Goal: Check status: Check status

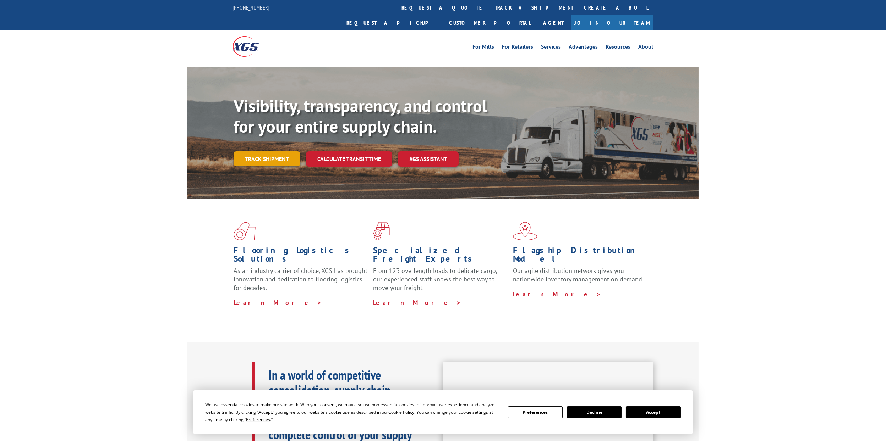
click at [286, 152] on link "Track shipment" at bounding box center [266, 159] width 67 height 15
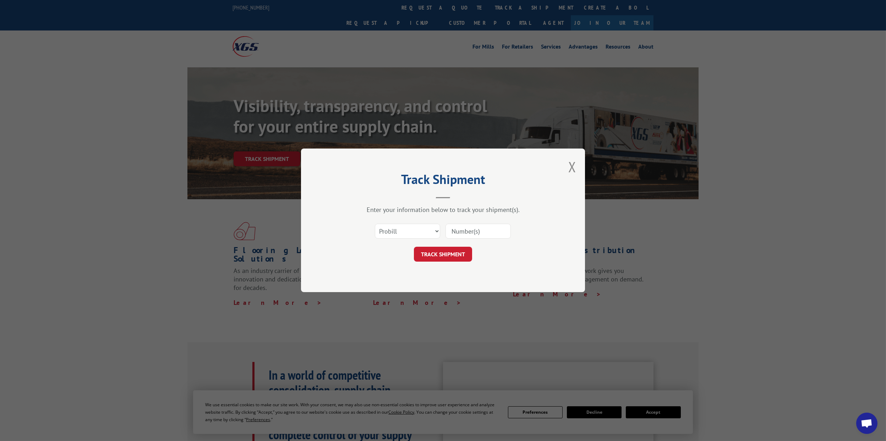
click at [456, 230] on input at bounding box center [477, 231] width 65 height 15
paste input "17409293"
type input "17409293"
click at [431, 259] on button "TRACK SHIPMENT" at bounding box center [443, 254] width 58 height 15
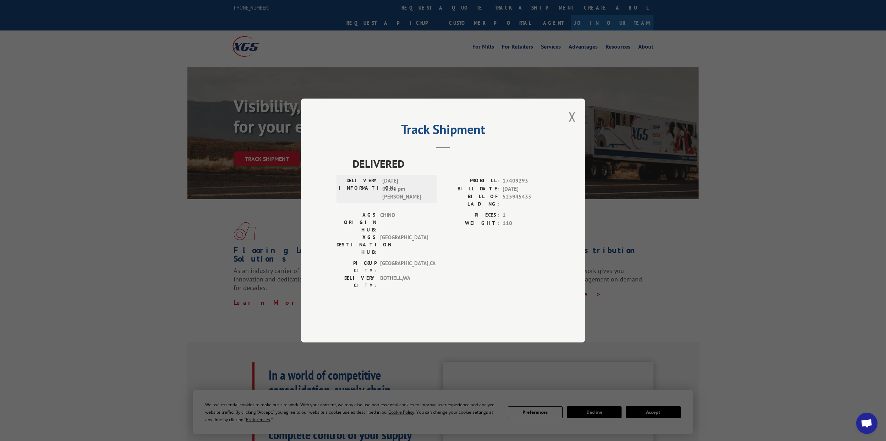
click at [498, 208] on label "BILL OF LADING:" at bounding box center [471, 200] width 56 height 15
click at [444, 169] on div "Track Shipment DELIVERED DELIVERY INFORMATION: [DATE] 03:36 pm [PERSON_NAME]: 1…" at bounding box center [443, 221] width 284 height 244
drag, startPoint x: 444, startPoint y: 163, endPoint x: 498, endPoint y: 147, distance: 55.5
click at [454, 149] on header "Track Shipment" at bounding box center [442, 137] width 213 height 24
click at [582, 134] on div "Track Shipment DELIVERED DELIVERY INFORMATION: [DATE] 03:36 pm [PERSON_NAME]: 1…" at bounding box center [443, 221] width 284 height 244
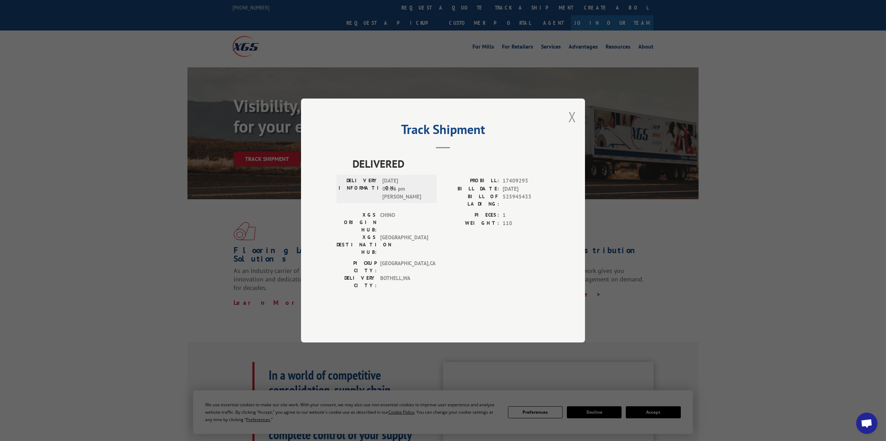
click at [573, 126] on button "Close modal" at bounding box center [572, 117] width 8 height 19
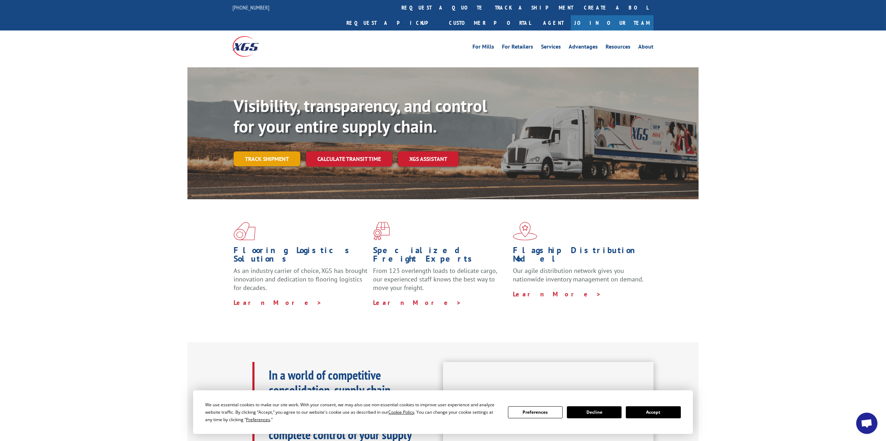
click at [273, 152] on link "Track shipment" at bounding box center [266, 159] width 67 height 15
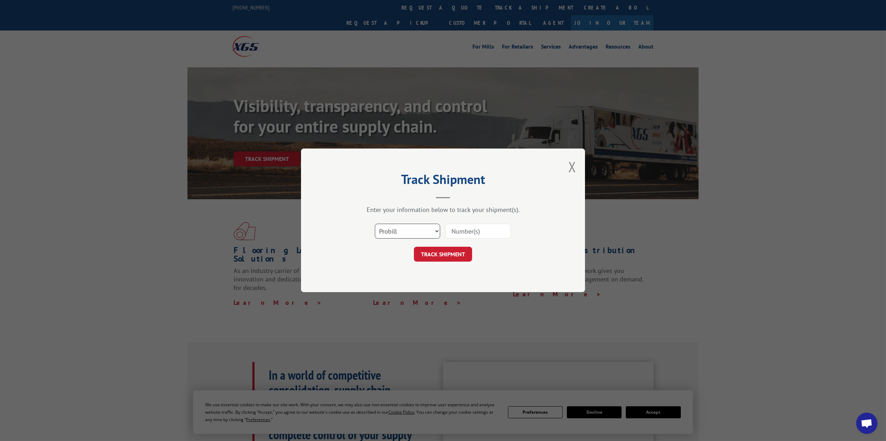
click at [421, 229] on select "Select category... Probill BOL PO" at bounding box center [407, 231] width 65 height 15
click at [375, 224] on select "Select category... Probill BOL PO" at bounding box center [407, 231] width 65 height 15
click at [387, 235] on select "Select category... Probill BOL PO" at bounding box center [407, 231] width 65 height 15
click at [375, 224] on select "Select category... Probill BOL PO" at bounding box center [407, 231] width 65 height 15
click at [407, 235] on select "Select category... Probill BOL PO" at bounding box center [407, 231] width 65 height 15
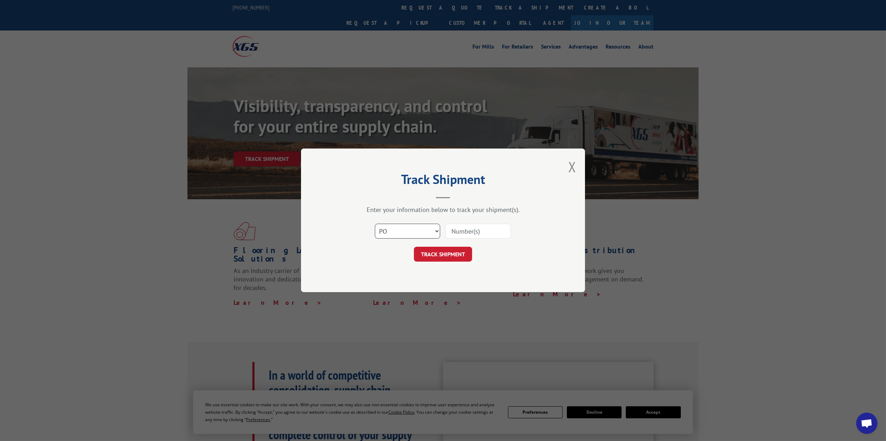
select select "bol"
click at [375, 224] on select "Select category... Probill BOL PO" at bounding box center [407, 231] width 65 height 15
